Goal: Task Accomplishment & Management: Complete application form

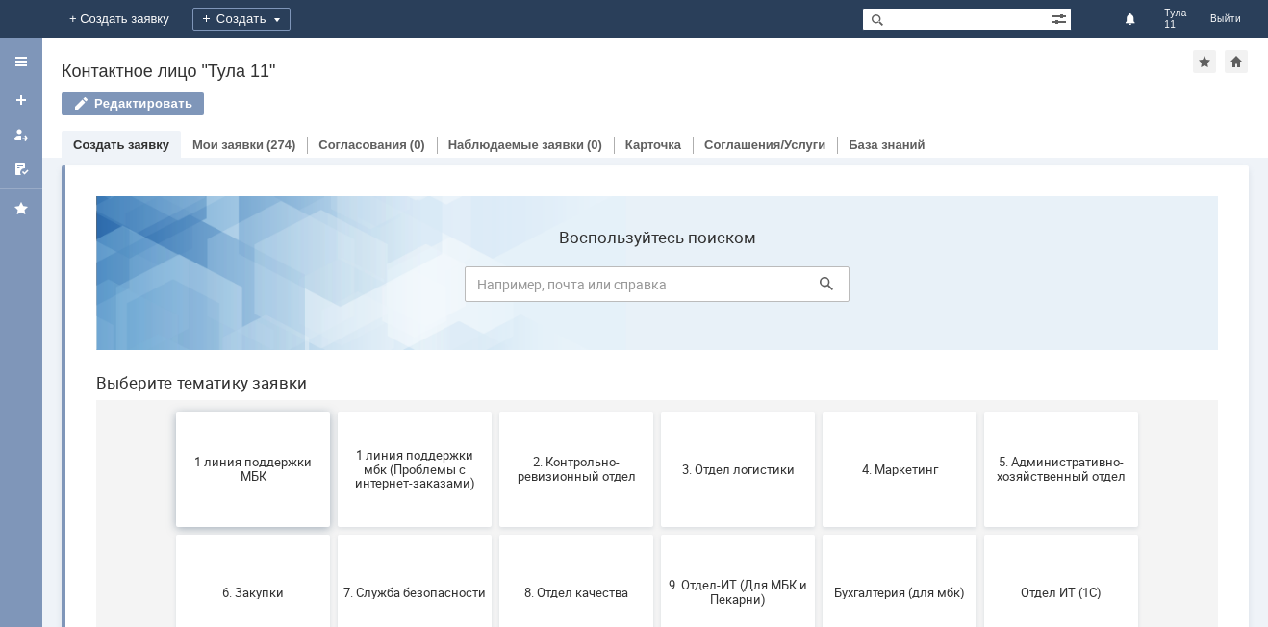
click at [221, 468] on span "1 линия поддержки МБК" at bounding box center [253, 469] width 142 height 29
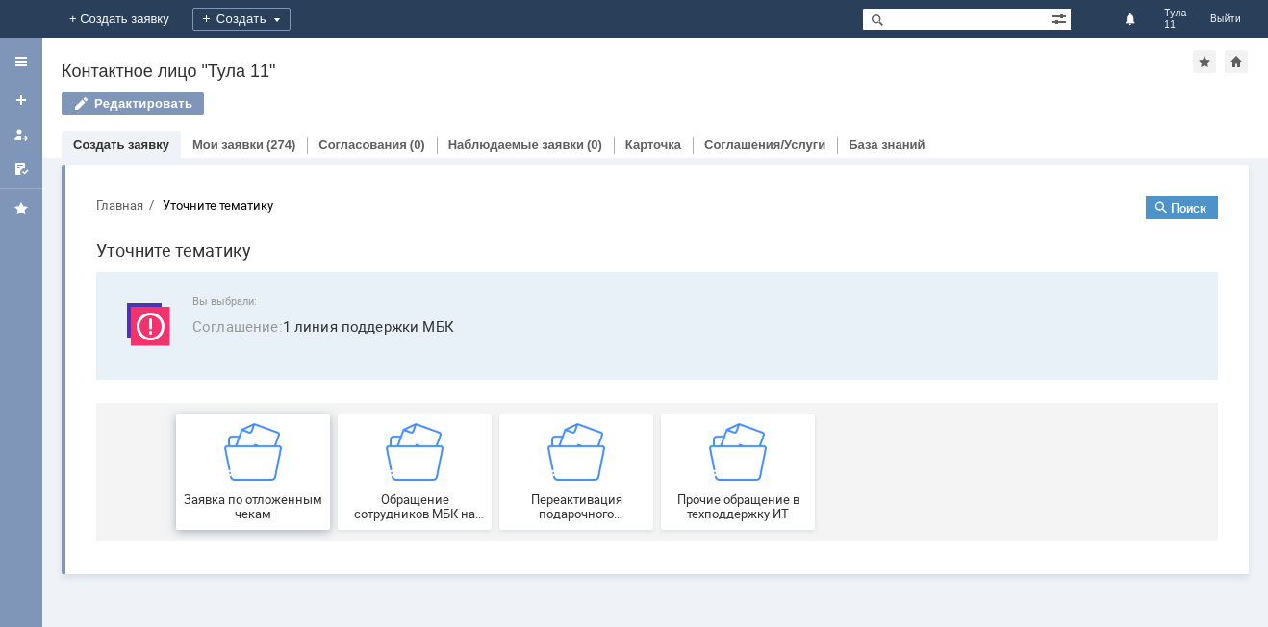
click at [221, 479] on div "Заявка по отложенным чекам" at bounding box center [253, 472] width 142 height 98
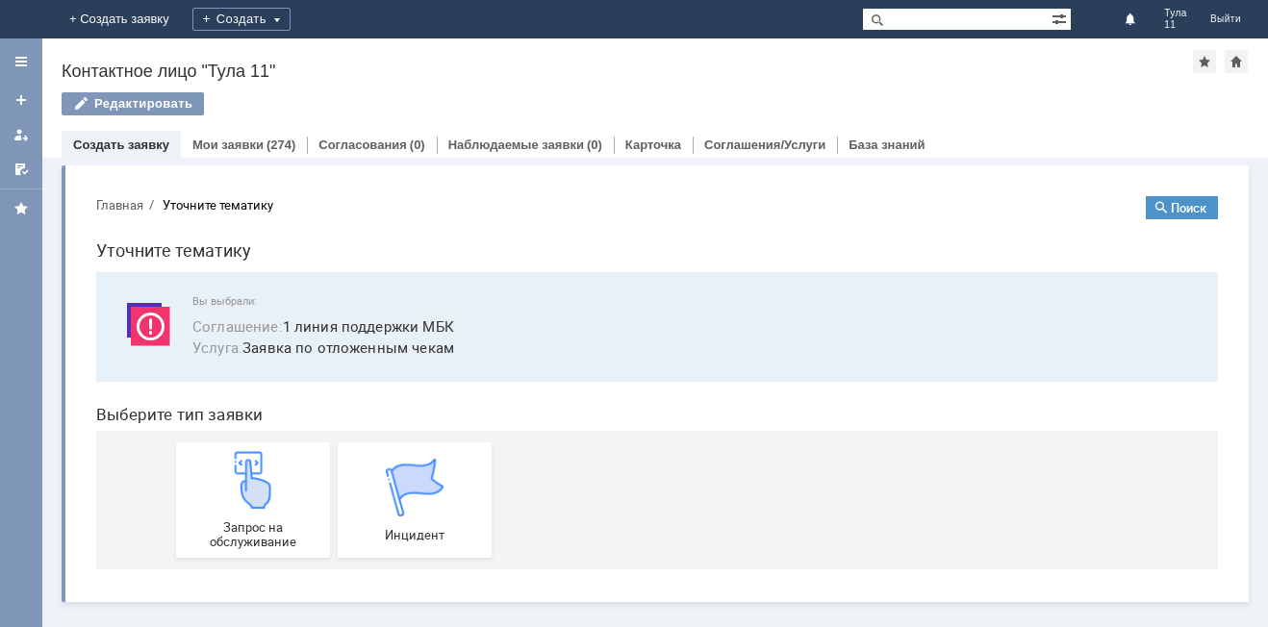
click at [221, 479] on div "Запрос на обслуживание" at bounding box center [253, 500] width 142 height 98
click at [23, 19] on img at bounding box center [23, 19] width 0 height 0
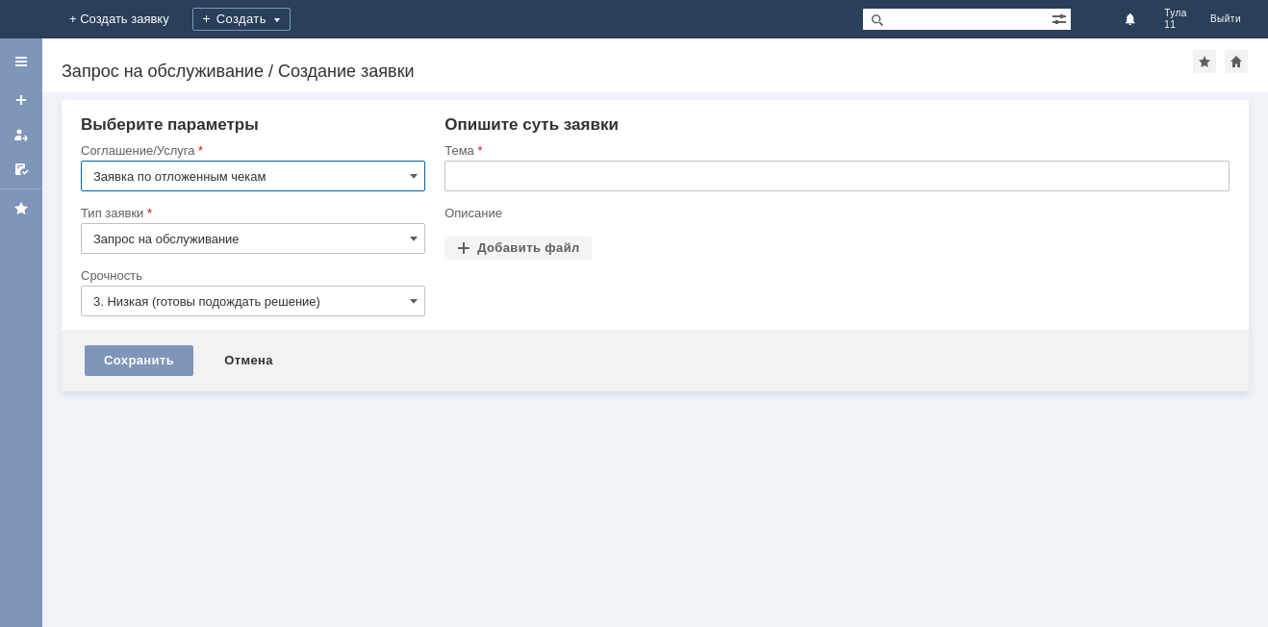
click at [517, 188] on input "text" at bounding box center [836, 176] width 785 height 31
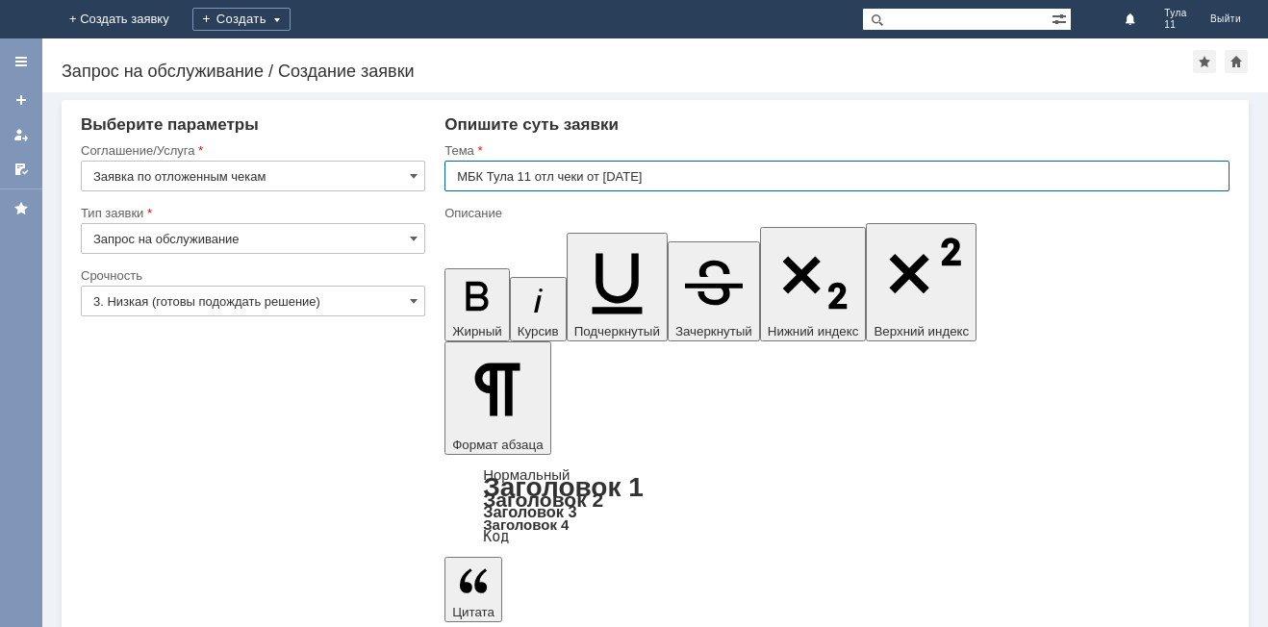
type input "МБК Тула 11 отл чеки от [DATE]"
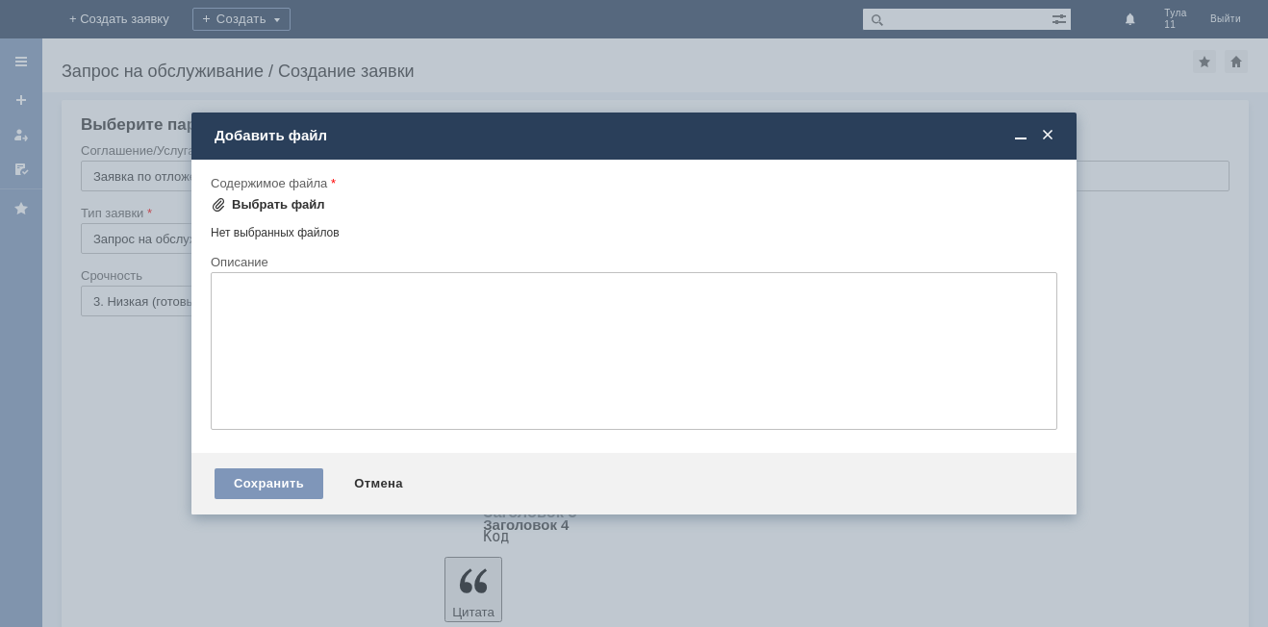
click at [284, 206] on div "Выбрать файл" at bounding box center [278, 204] width 93 height 15
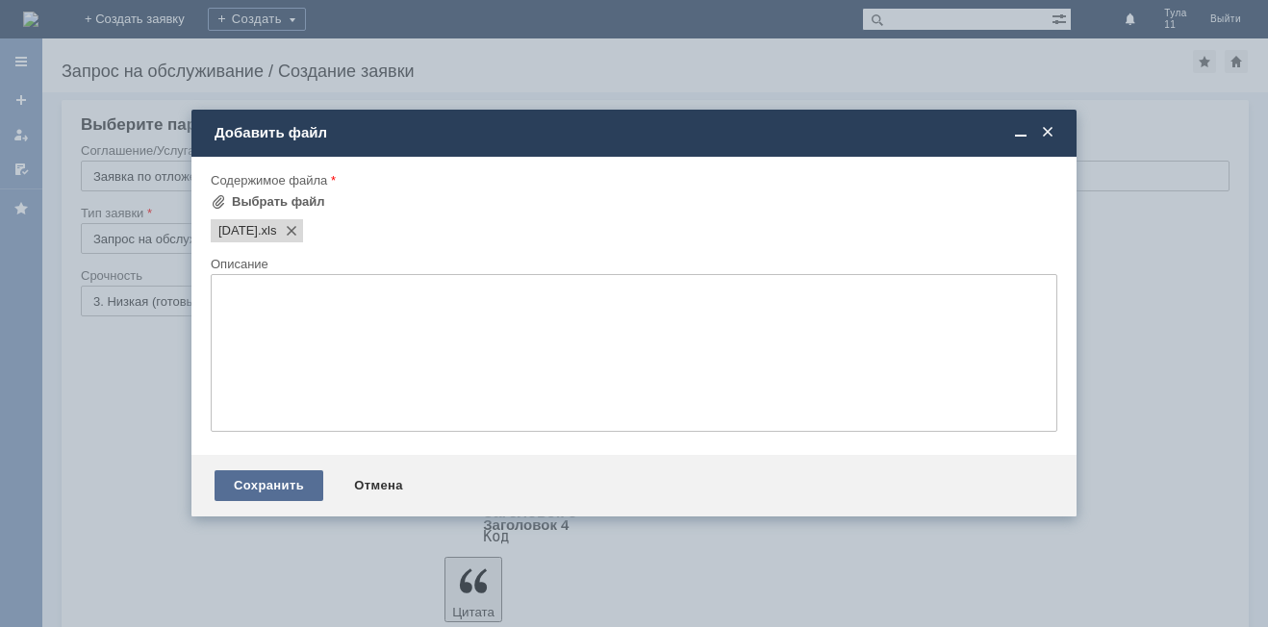
click at [256, 495] on div "Сохранить" at bounding box center [269, 485] width 109 height 31
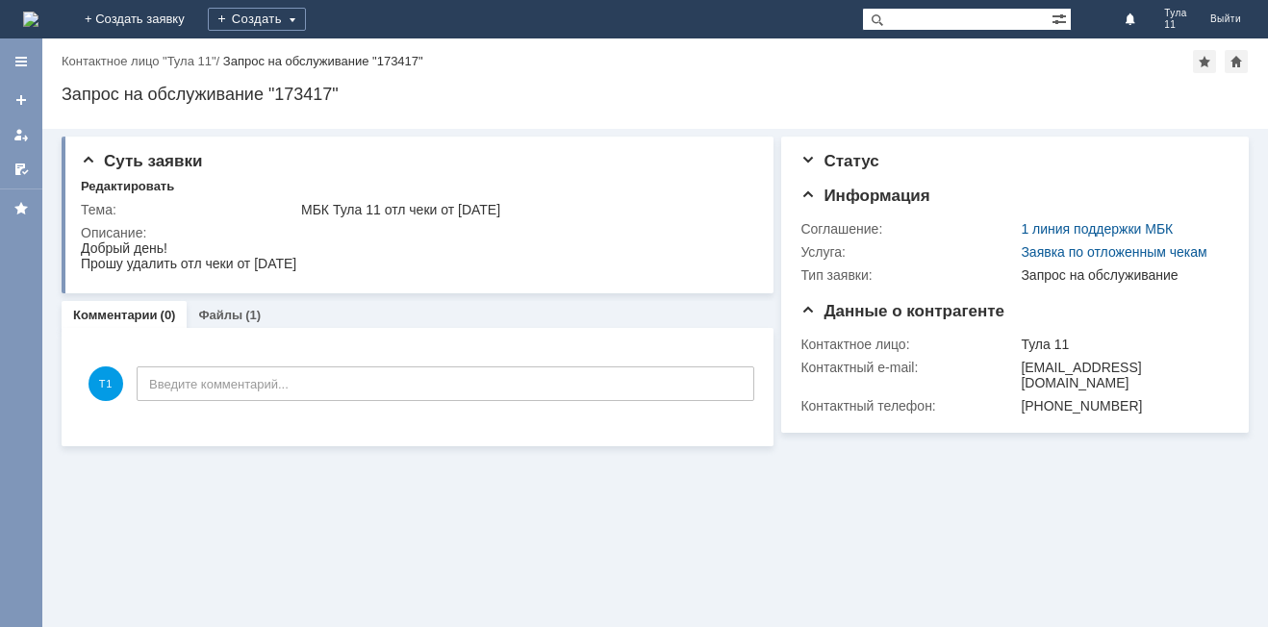
click at [38, 12] on img at bounding box center [30, 19] width 15 height 15
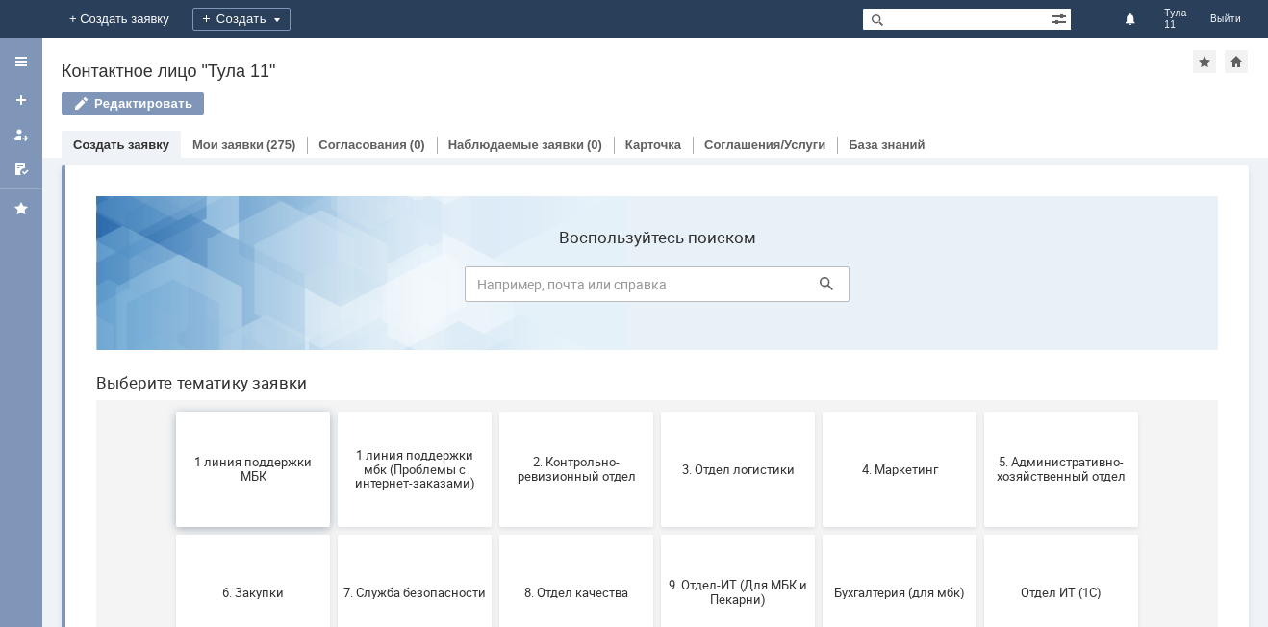
click at [208, 475] on span "1 линия поддержки МБК" at bounding box center [253, 469] width 142 height 29
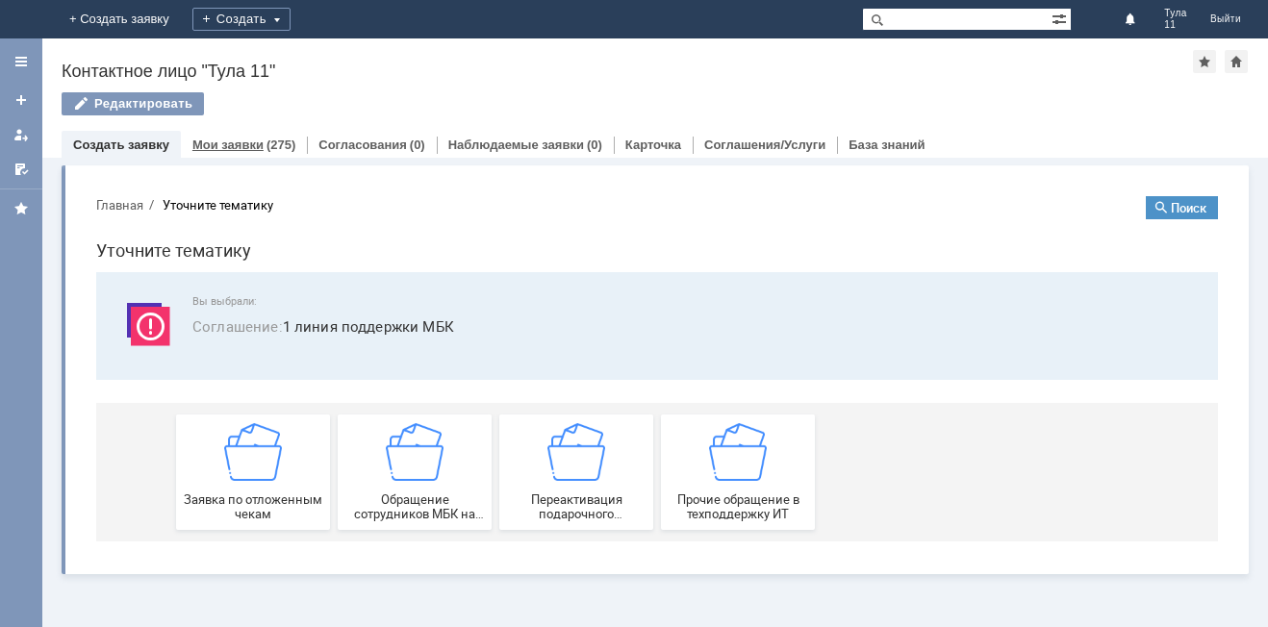
click at [248, 144] on link "Мои заявки" at bounding box center [227, 145] width 71 height 14
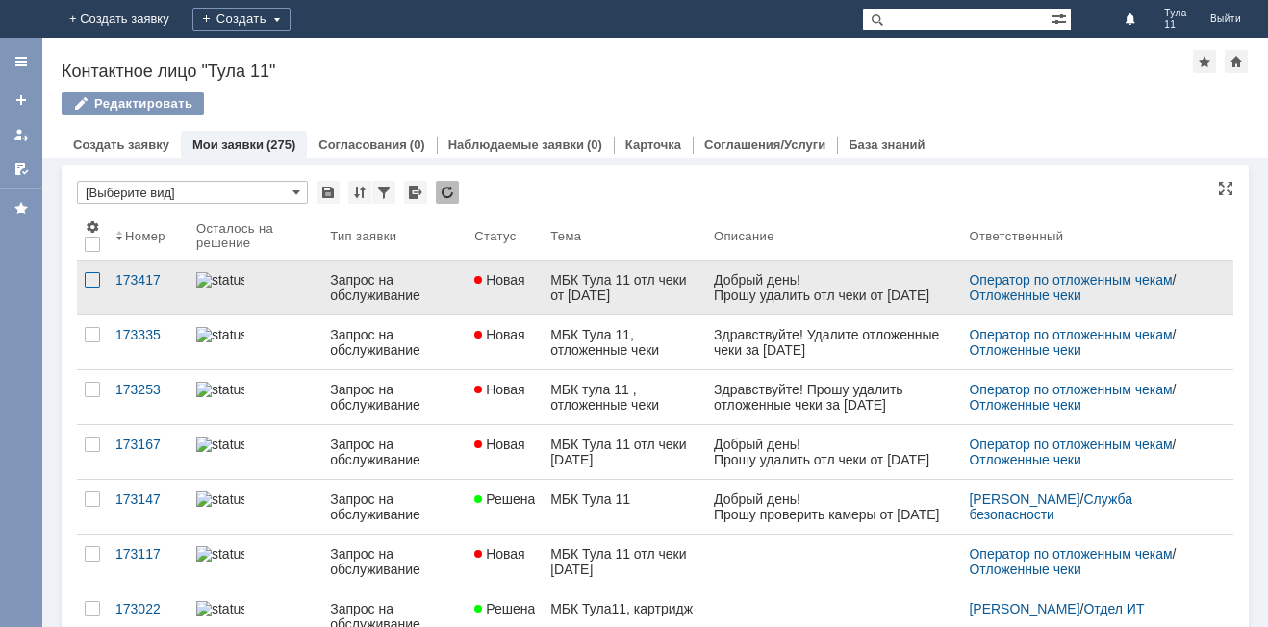
click at [93, 284] on div at bounding box center [92, 279] width 15 height 15
